Goal: Information Seeking & Learning: Learn about a topic

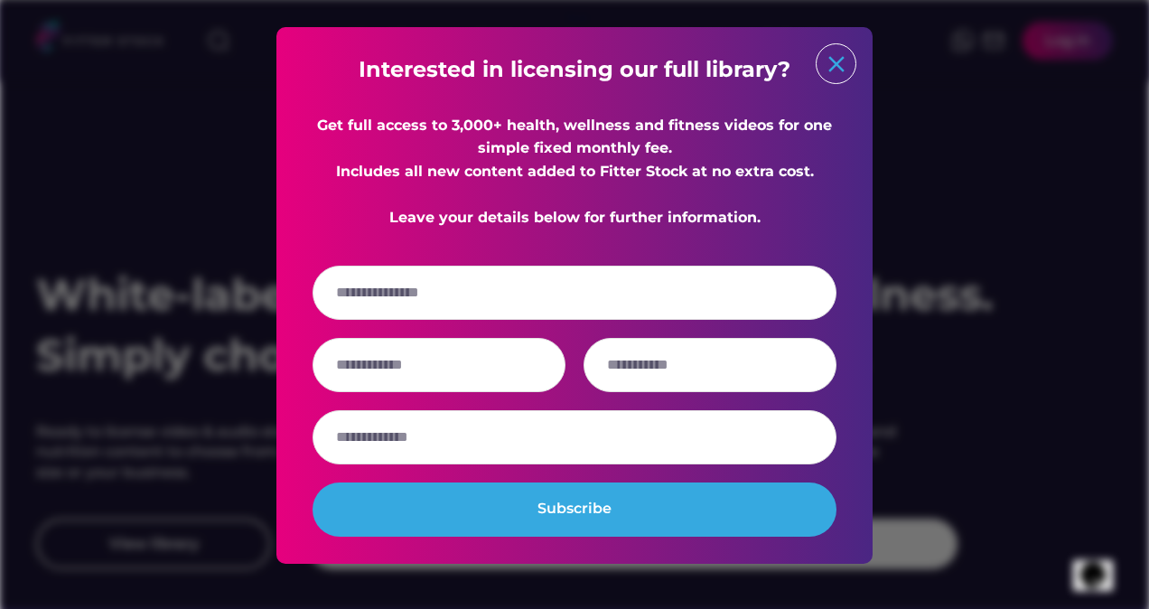
click at [837, 62] on text "close" at bounding box center [836, 64] width 27 height 27
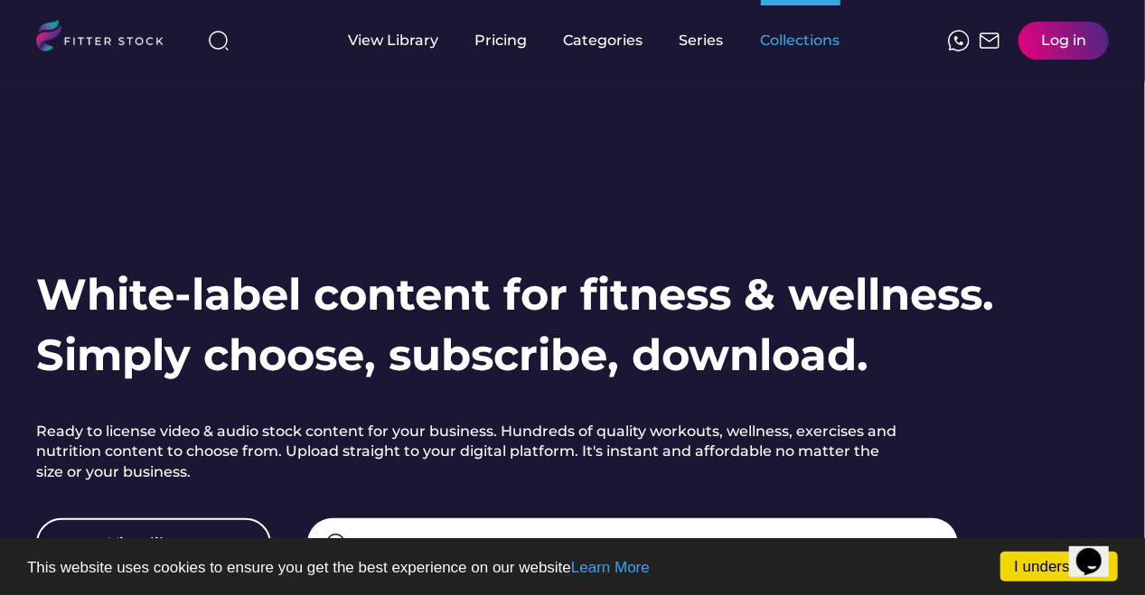
click at [808, 44] on div "Collections" at bounding box center [801, 41] width 80 height 20
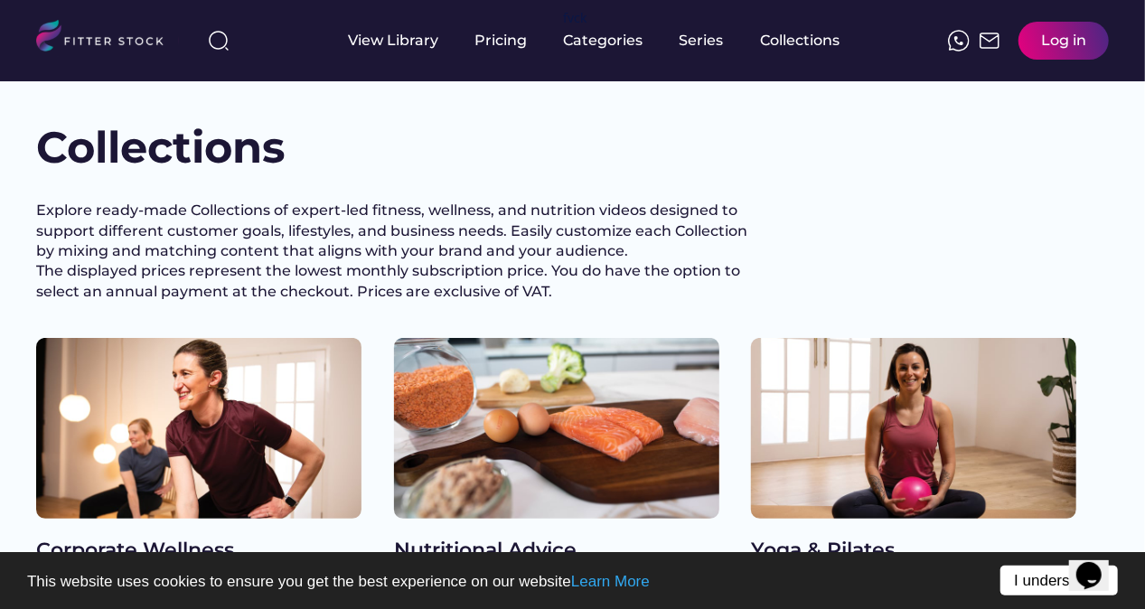
click at [1038, 585] on link "I understand!" at bounding box center [1058, 581] width 117 height 30
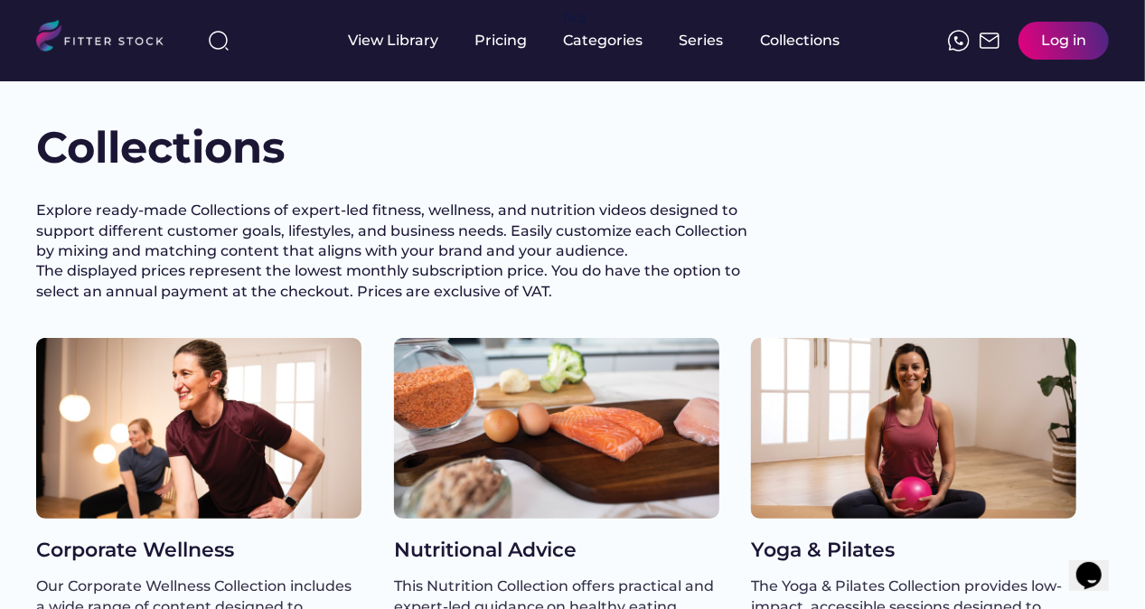
click at [172, 565] on div "Corporate Wellness" at bounding box center [198, 551] width 325 height 28
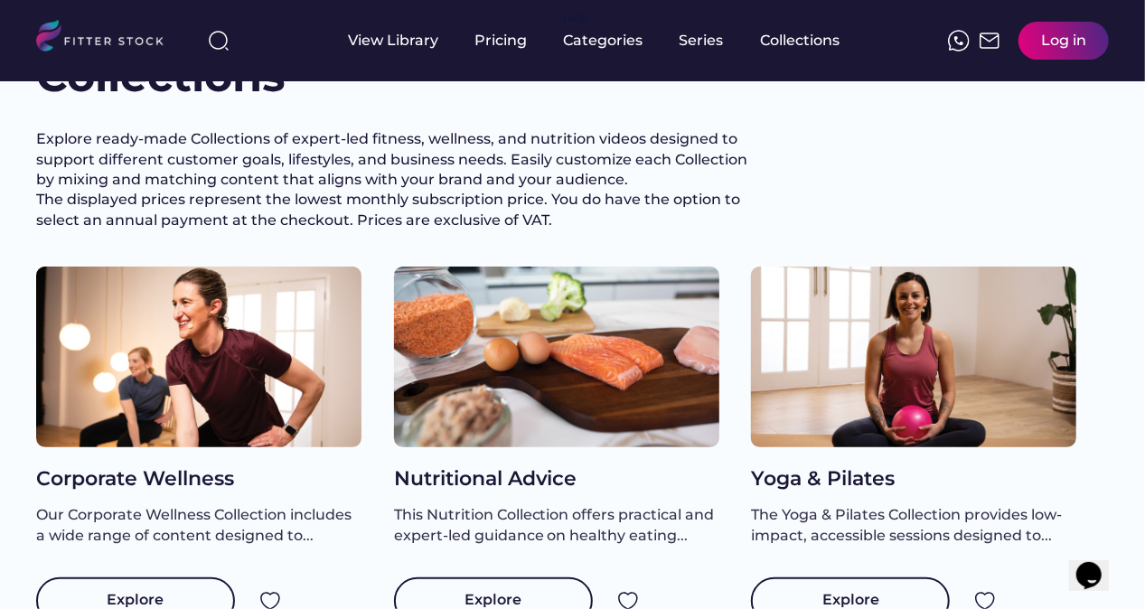
scroll to position [81, 0]
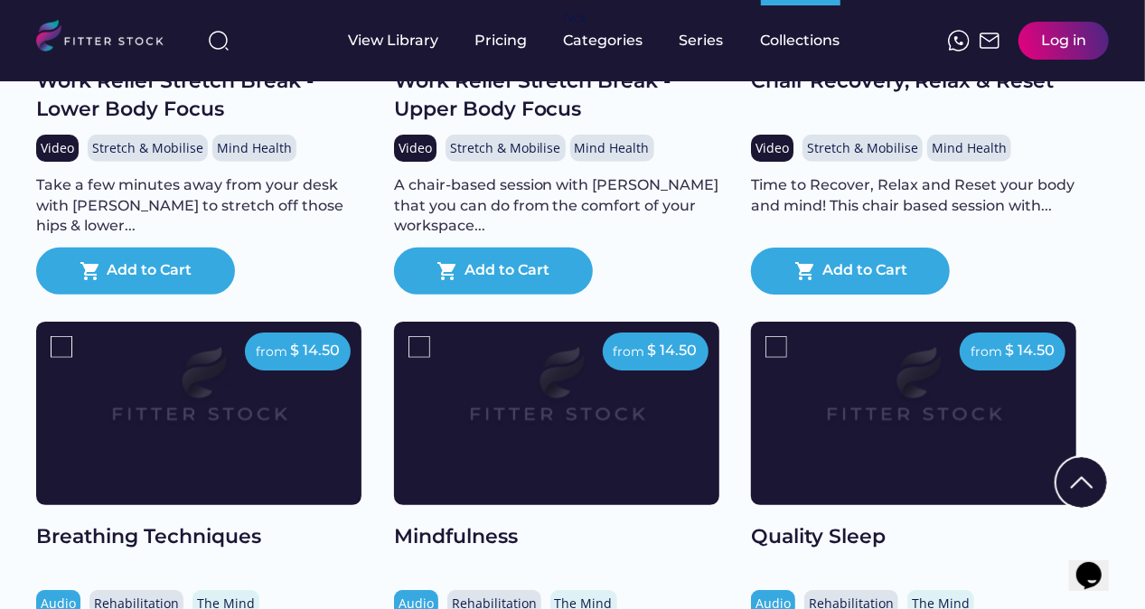
scroll to position [542, 0]
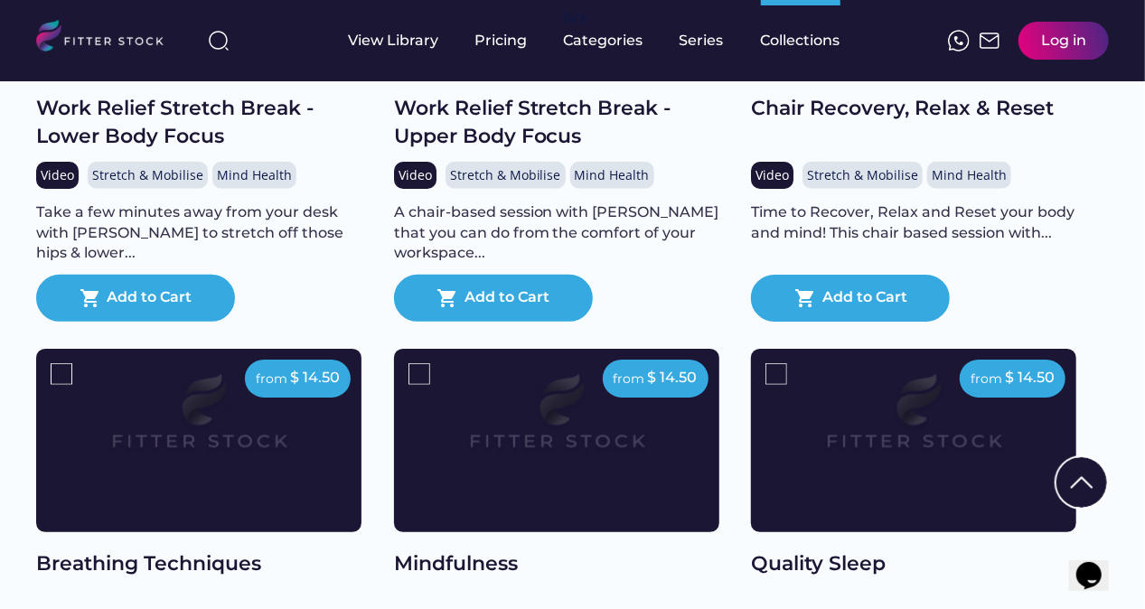
click at [958, 42] on img at bounding box center [959, 41] width 22 height 22
click at [992, 45] on img at bounding box center [990, 41] width 22 height 22
